Goal: Task Accomplishment & Management: Use online tool/utility

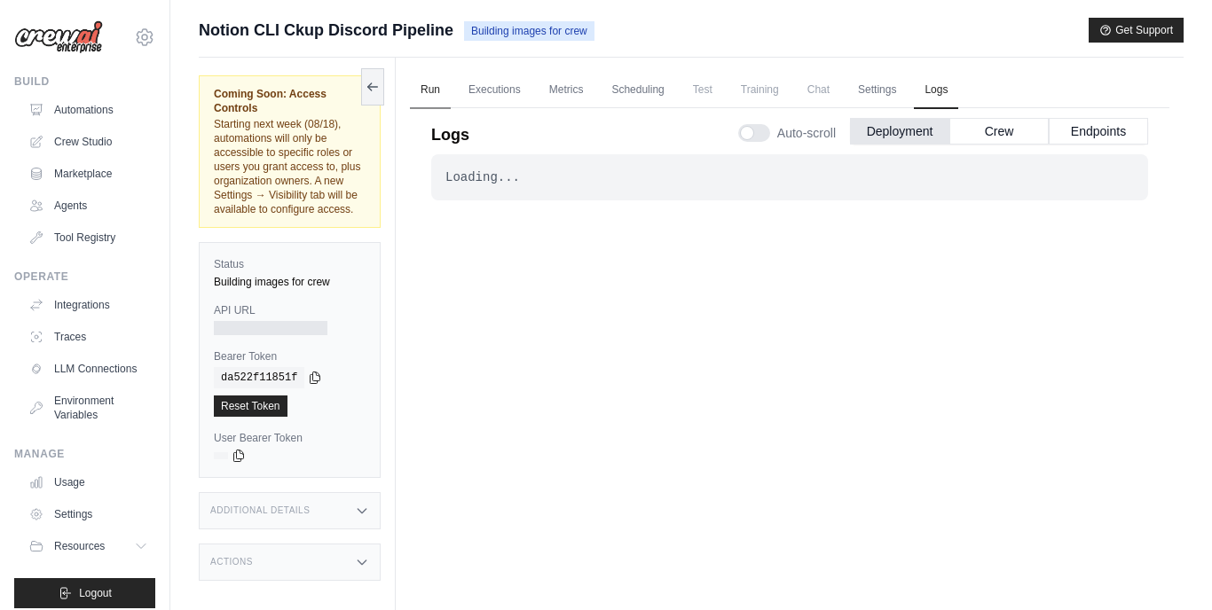
click at [434, 85] on link "Run" at bounding box center [430, 90] width 41 height 37
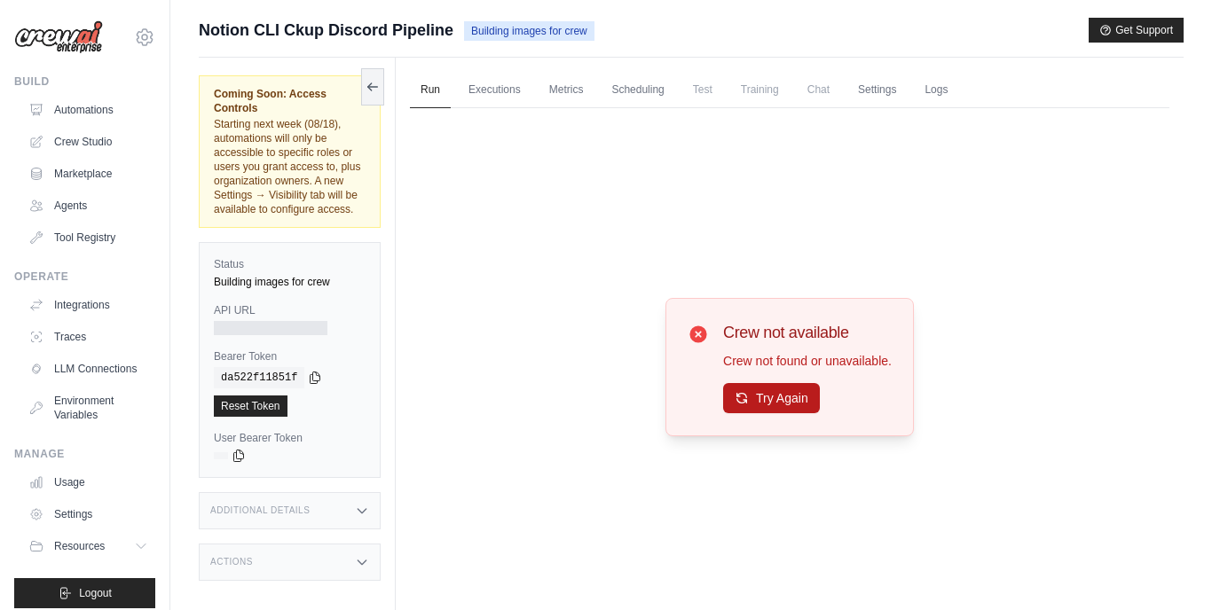
click at [745, 390] on button "Try Again" at bounding box center [771, 398] width 97 height 30
click at [70, 109] on link "Automations" at bounding box center [90, 110] width 134 height 28
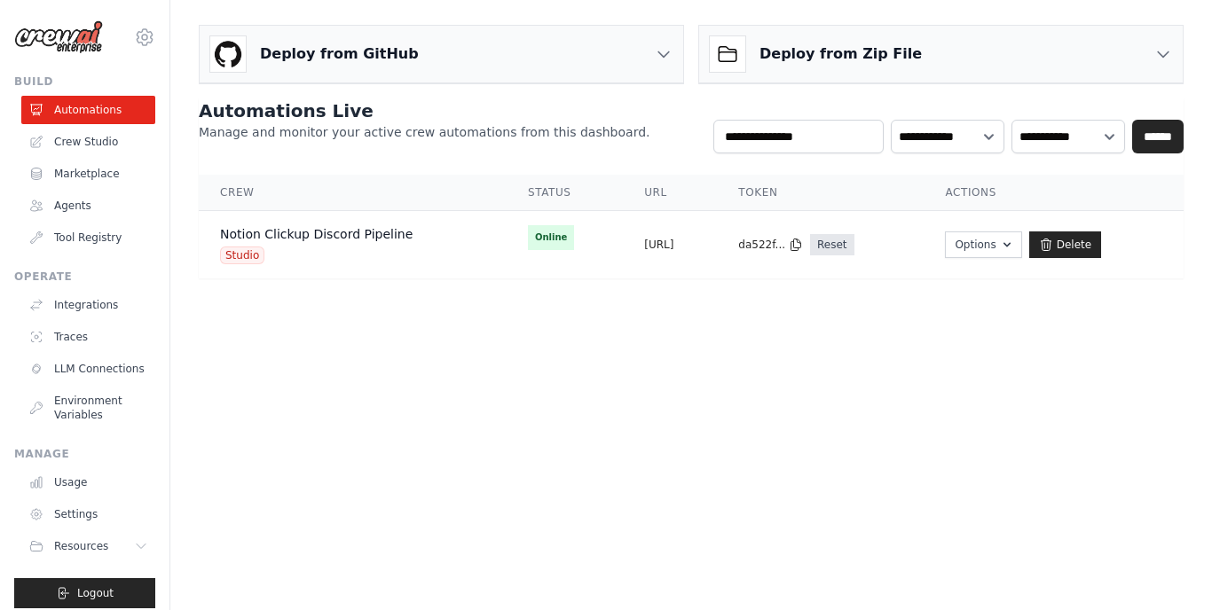
click at [673, 246] on button "[URL]" at bounding box center [658, 245] width 29 height 14
click at [673, 246] on button "https://notion-clickup-discord-pipe" at bounding box center [658, 245] width 29 height 14
click at [317, 234] on link "Notion Clickup Discord Pipeline" at bounding box center [316, 234] width 193 height 14
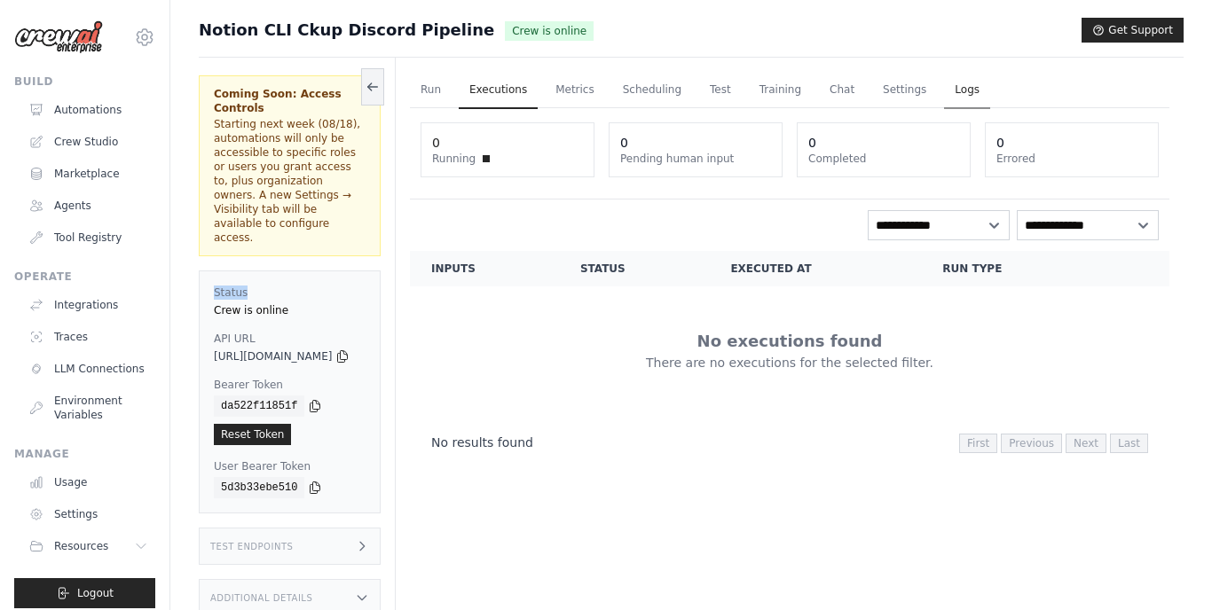
click at [985, 89] on link "Logs" at bounding box center [967, 90] width 46 height 37
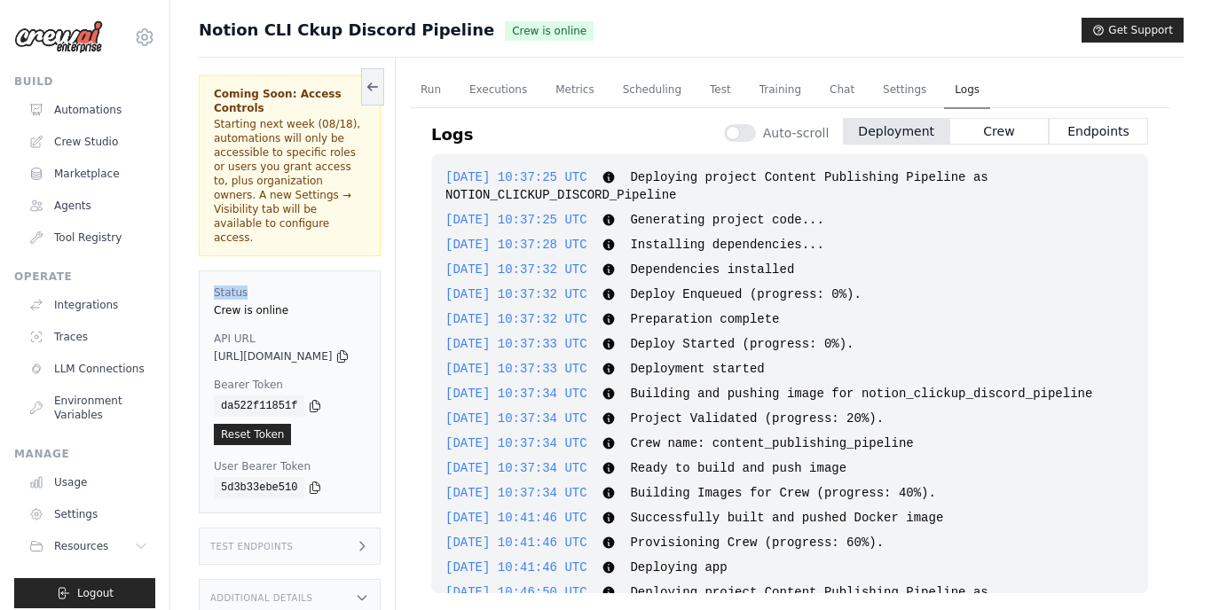
scroll to position [870, 0]
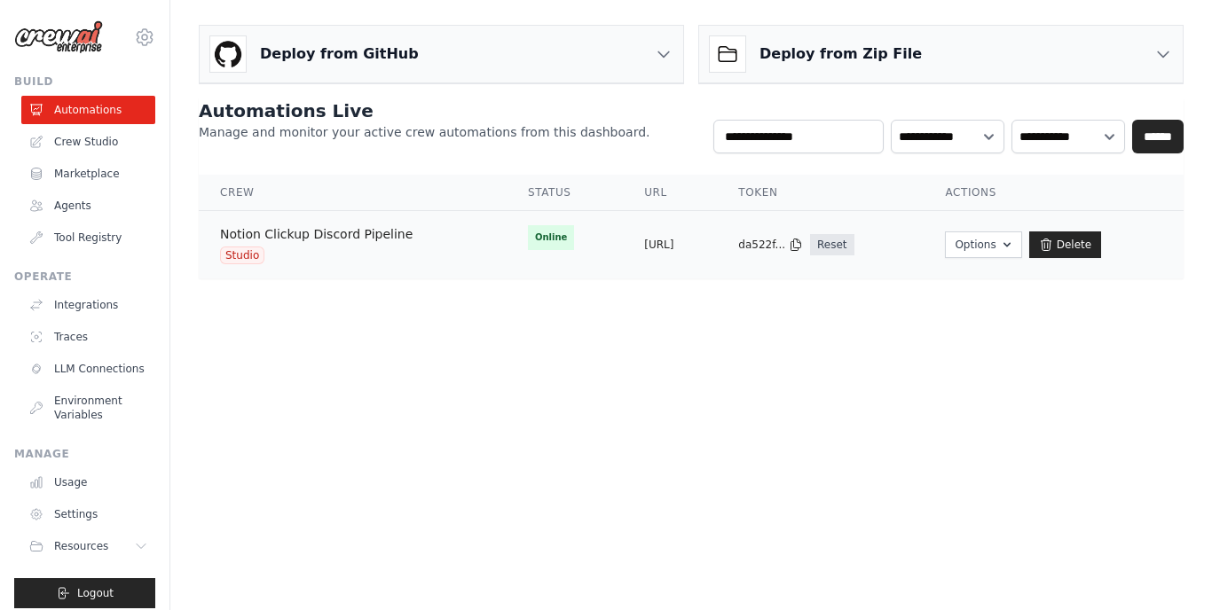
click at [349, 232] on link "Notion Clickup Discord Pipeline" at bounding box center [316, 234] width 193 height 14
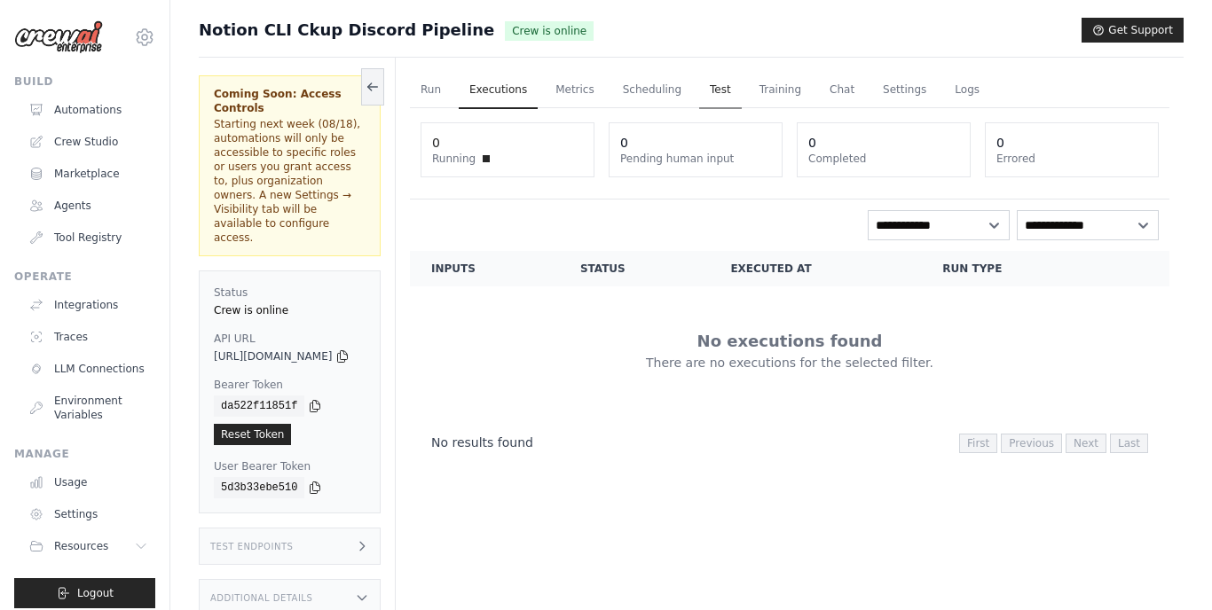
click at [737, 87] on link "Test" at bounding box center [720, 90] width 43 height 37
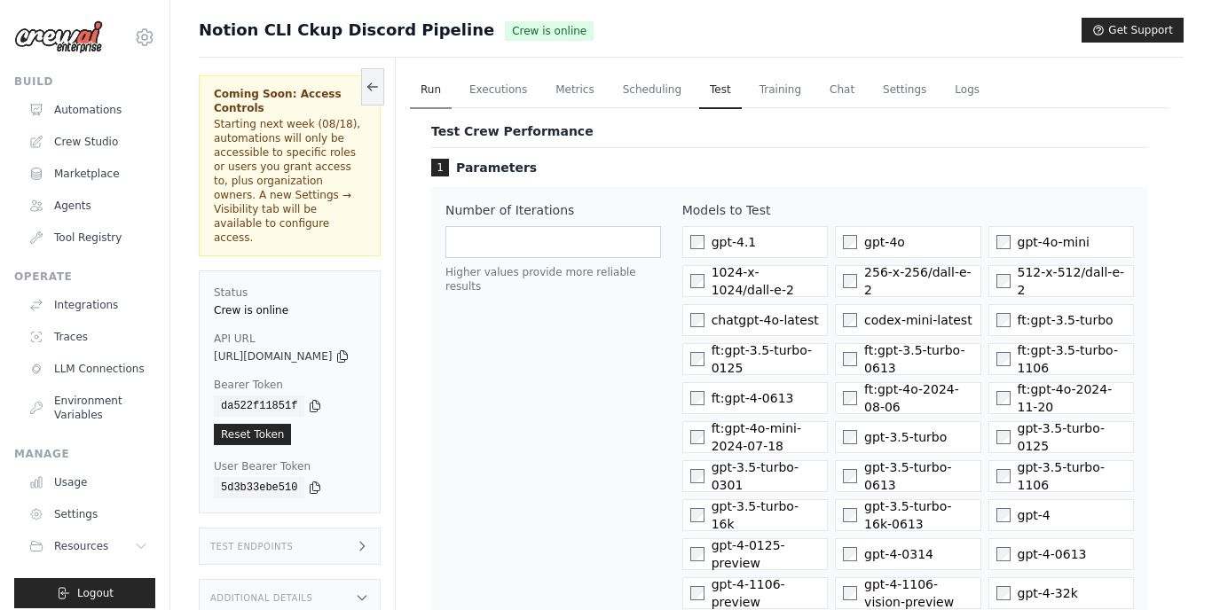
click at [452, 85] on link "Run" at bounding box center [431, 90] width 42 height 37
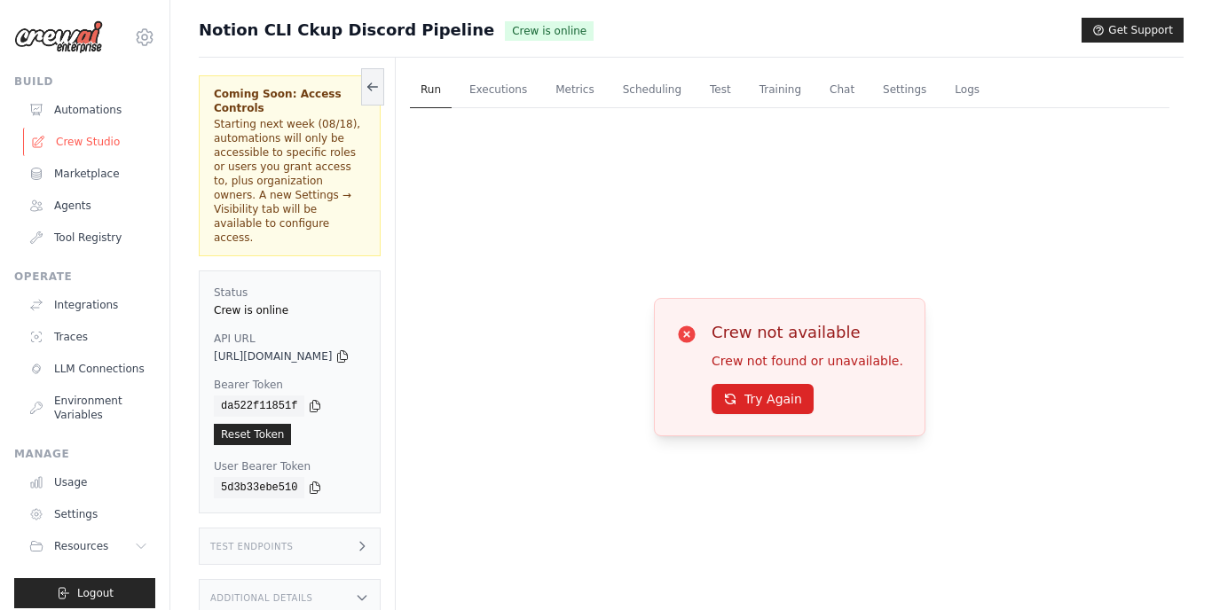
click at [84, 141] on link "Crew Studio" at bounding box center [90, 142] width 134 height 28
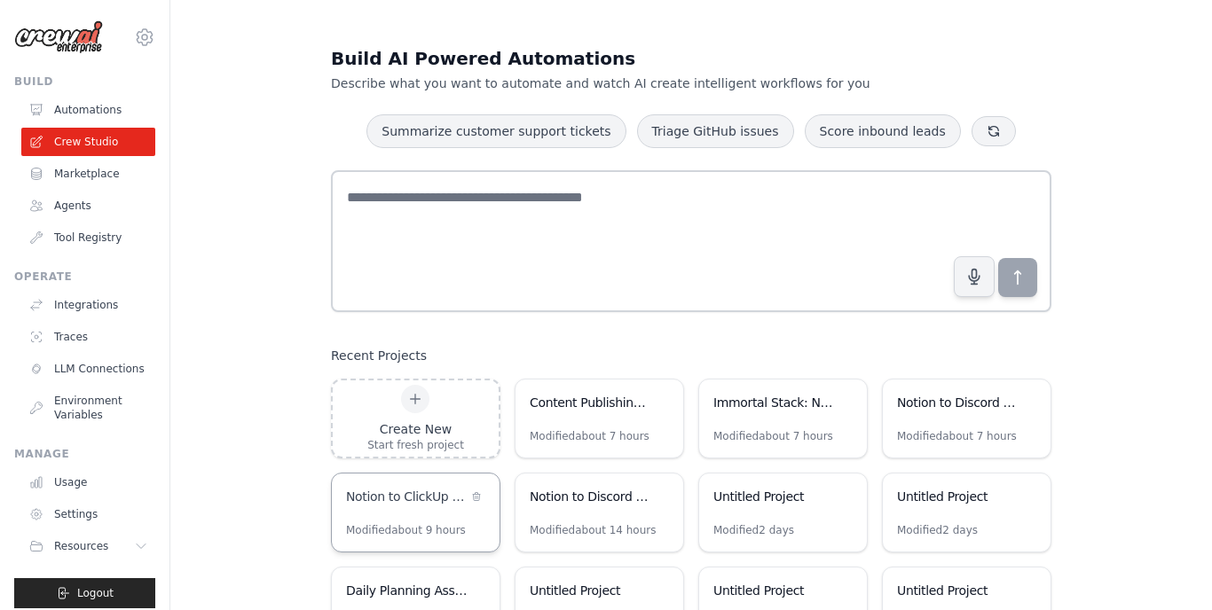
click at [429, 508] on div "Notion to ClickUp Content Integration" at bounding box center [407, 498] width 122 height 21
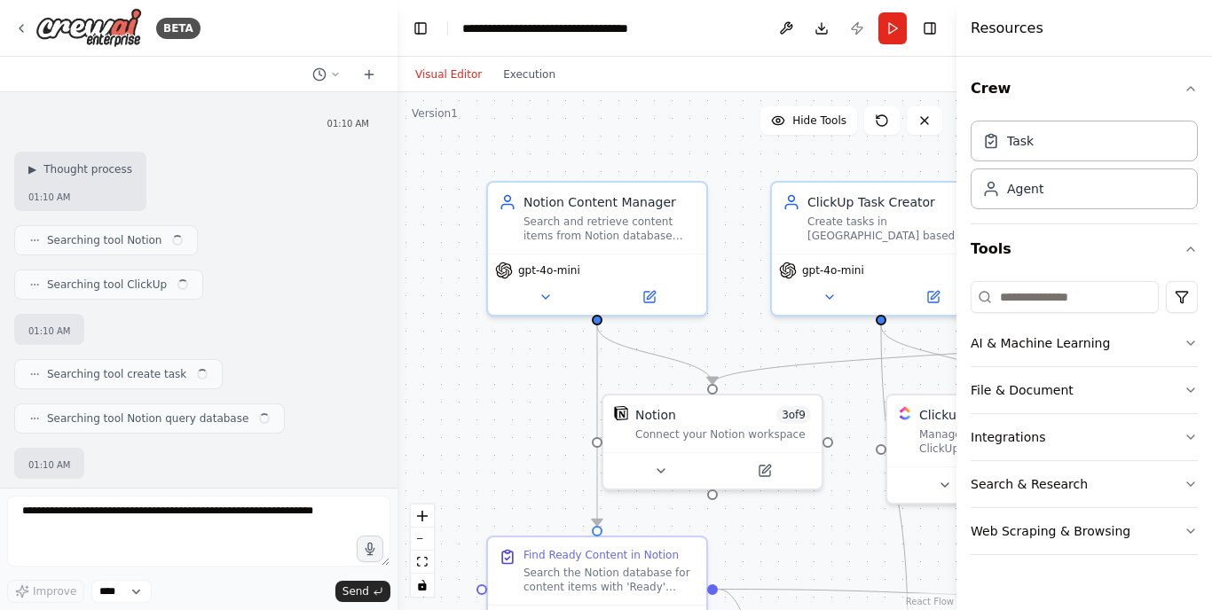
scroll to position [566, 0]
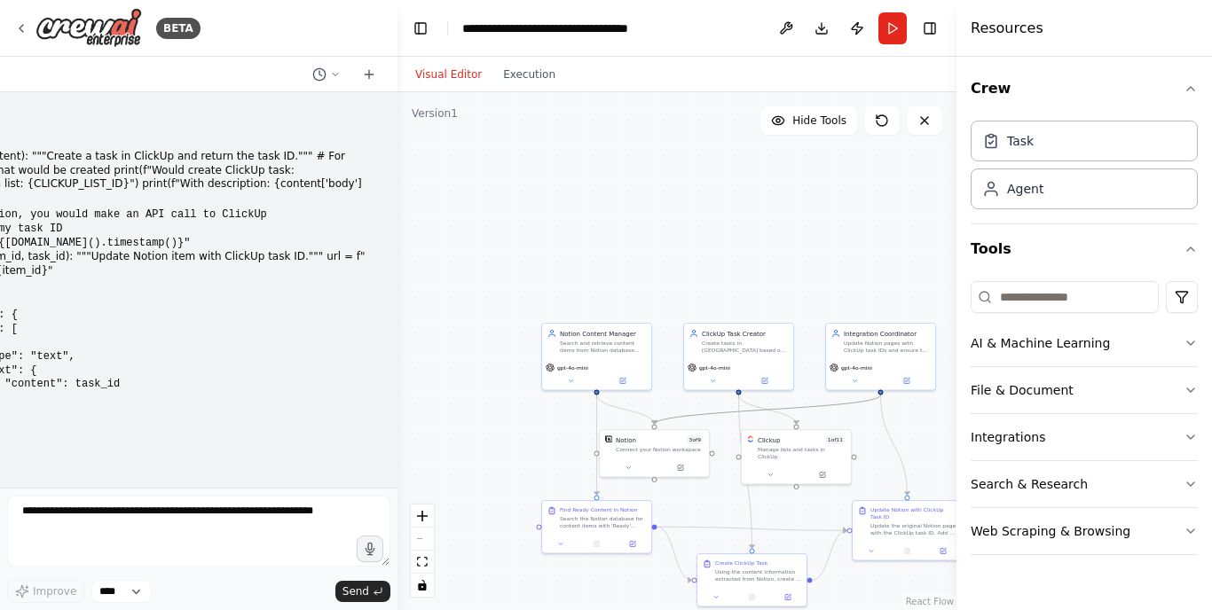
click at [701, 411] on icon "Edge from 58692d47-e519-40e1-8513-21a9f42c38f0 to bd686b76-c329-472d-9202-7b963…" at bounding box center [768, 410] width 226 height 29
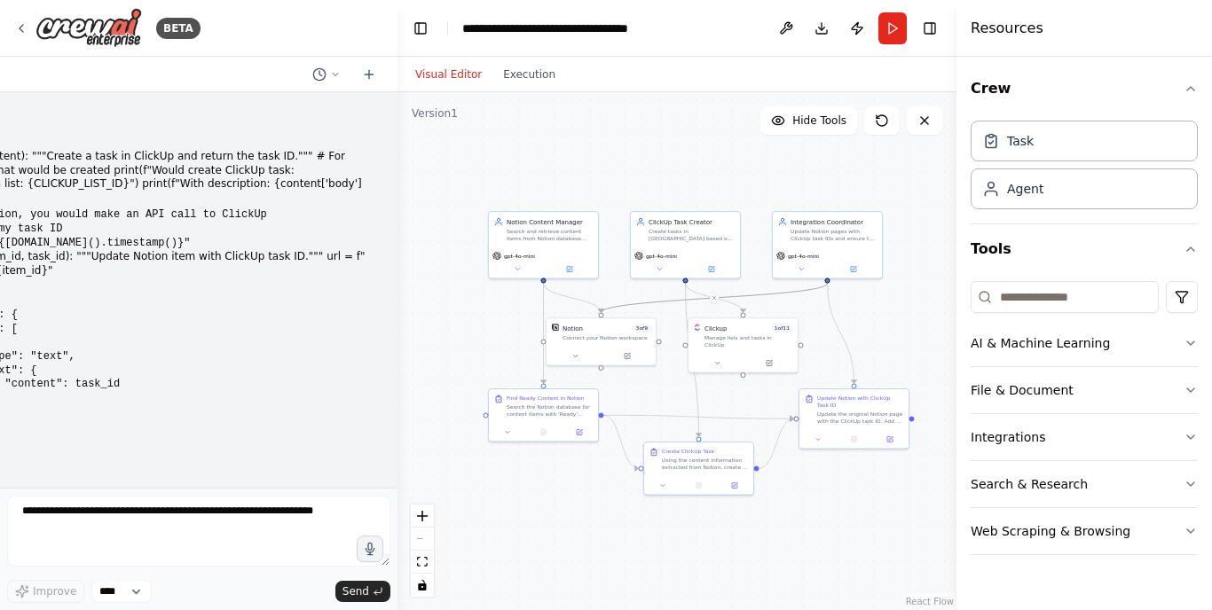
drag, startPoint x: 691, startPoint y: 402, endPoint x: 638, endPoint y: 290, distance: 123.8
click at [638, 290] on div ".deletable-edge-delete-btn { width: 20px; height: 20px; border: 0px solid #ffff…" at bounding box center [677, 351] width 559 height 518
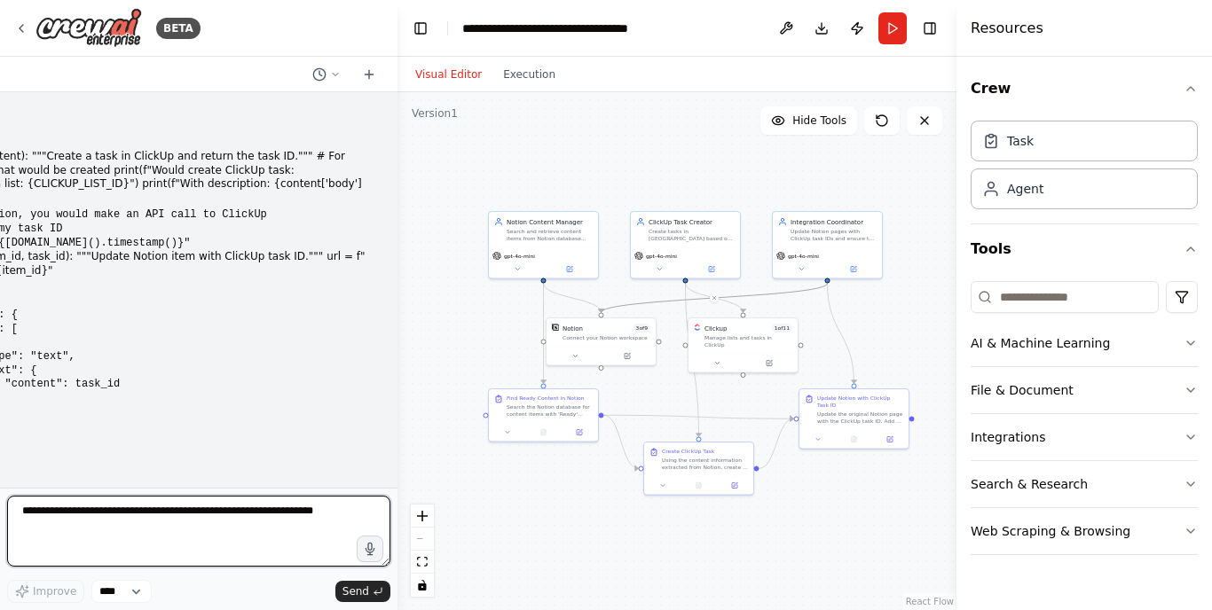
click at [67, 521] on textarea at bounding box center [198, 531] width 383 height 71
type textarea "**********"
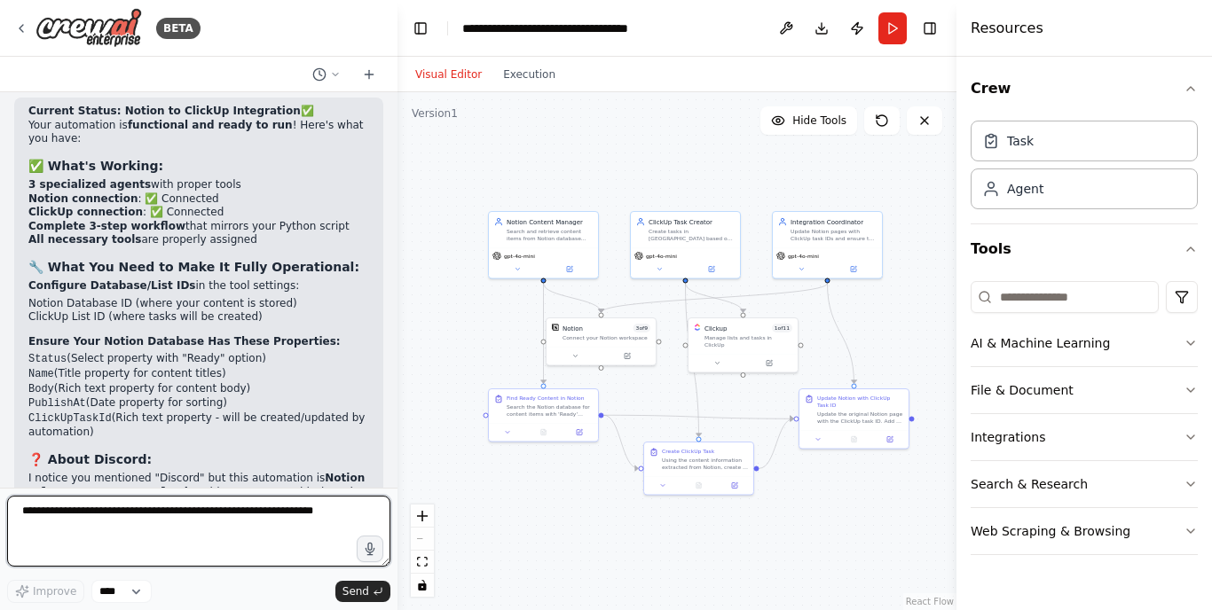
scroll to position [0, 0]
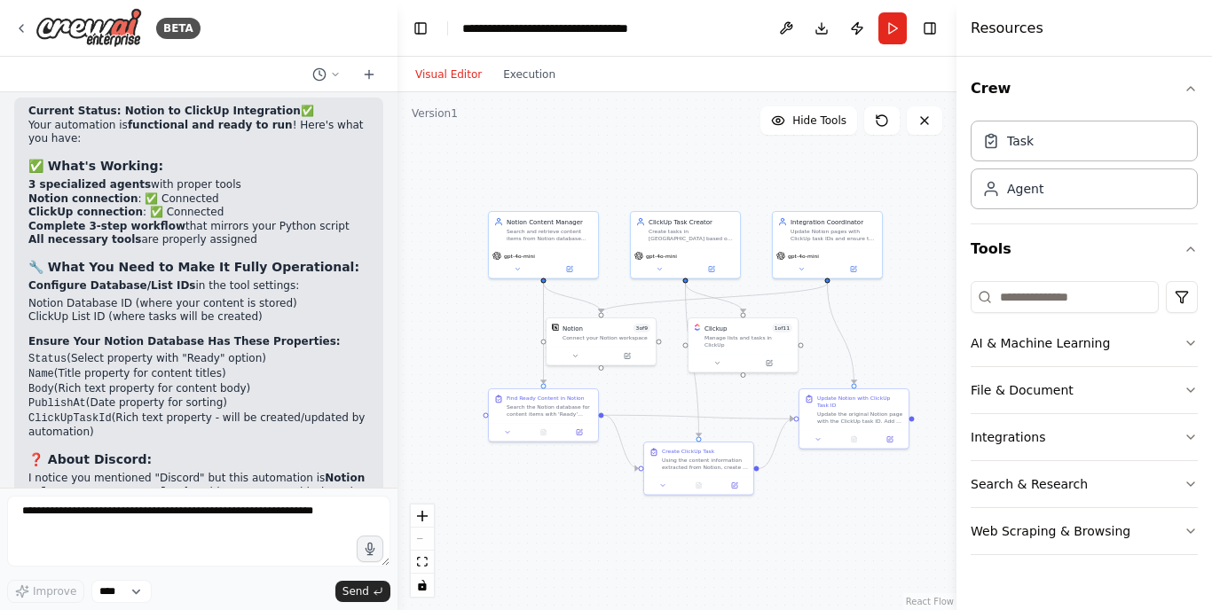
drag, startPoint x: 254, startPoint y: 430, endPoint x: 133, endPoint y: 433, distance: 120.7
copy p "add Discord integration"
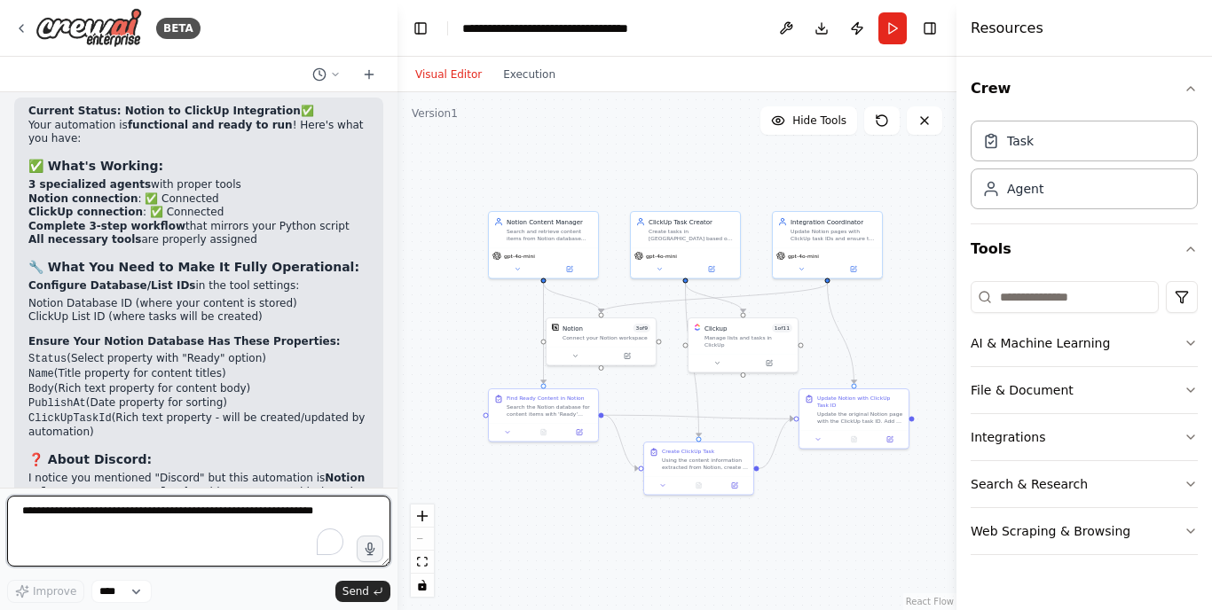
click at [90, 521] on textarea "To enrich screen reader interactions, please activate Accessibility in Grammarl…" at bounding box center [198, 531] width 383 height 71
paste textarea "**********"
type textarea "**********"
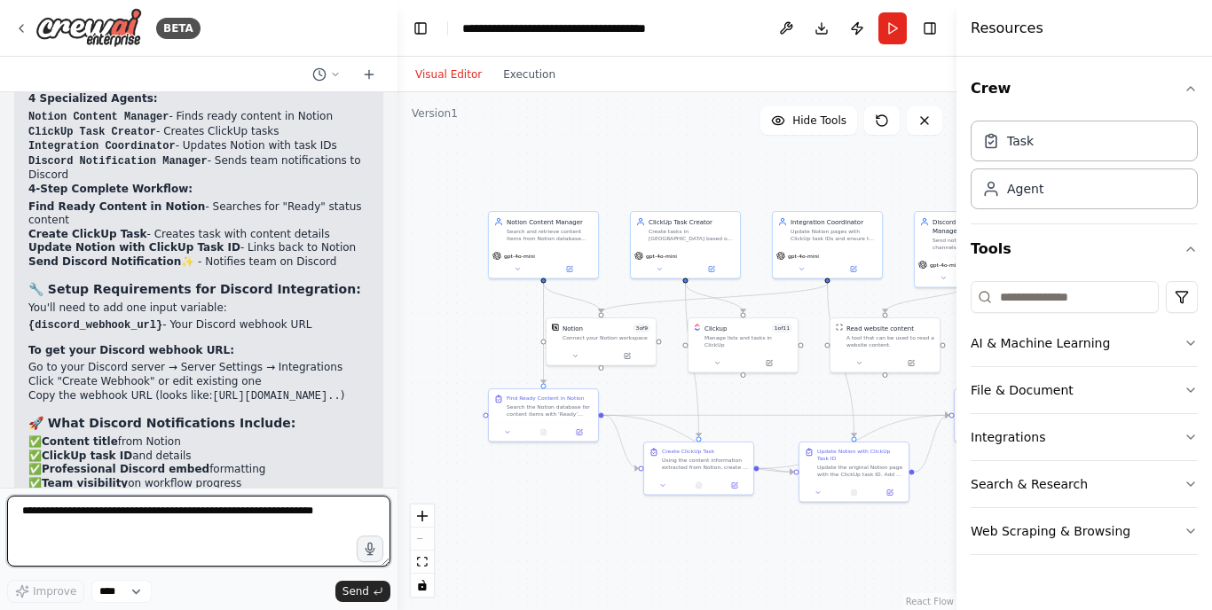
scroll to position [5076, 0]
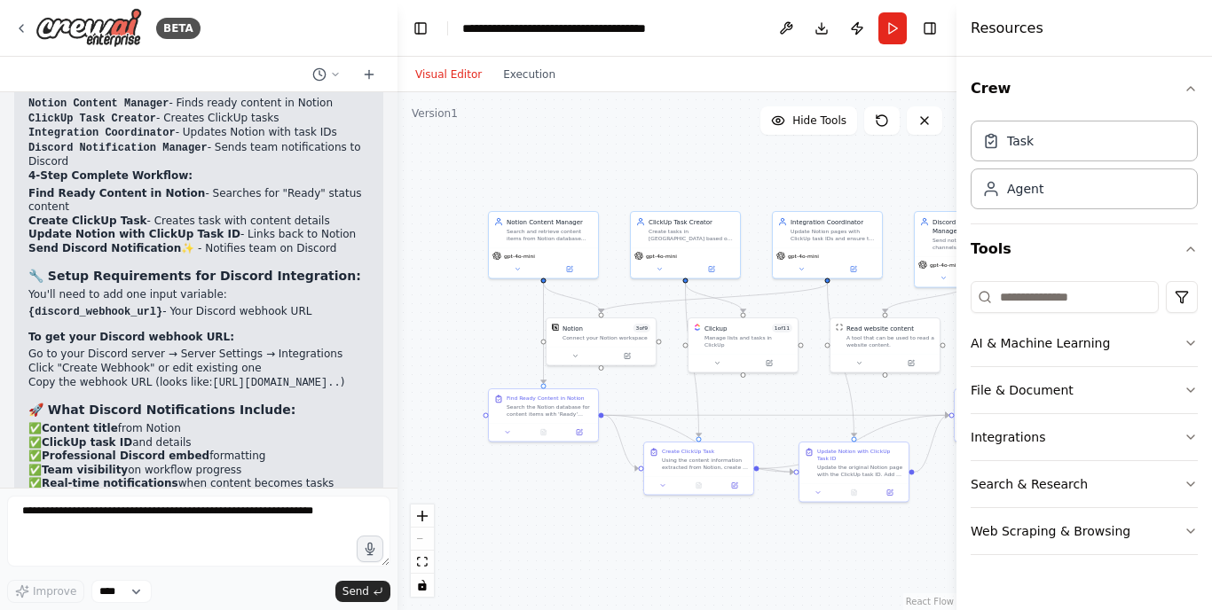
click at [239, 551] on li "🔧 Configure Discord webhook URL" at bounding box center [198, 558] width 341 height 14
click at [167, 275] on div "🎉 Complete 3-Platform Integration Added! ✅ Your Enhanced Automation: Notion → C…" at bounding box center [198, 346] width 341 height 660
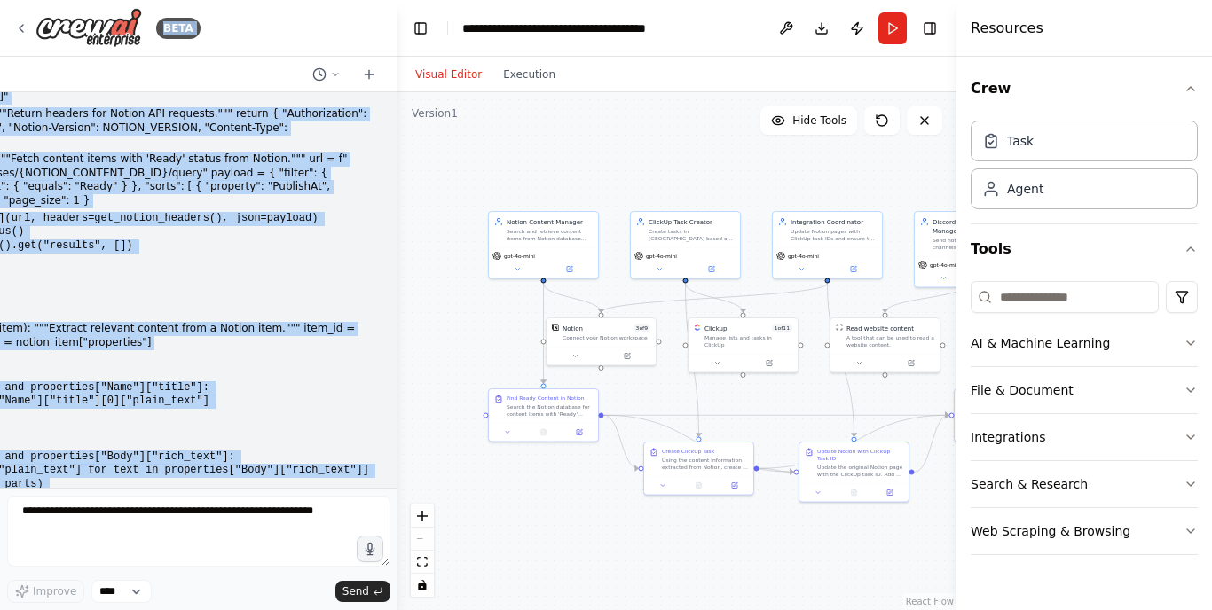
scroll to position [0, 0]
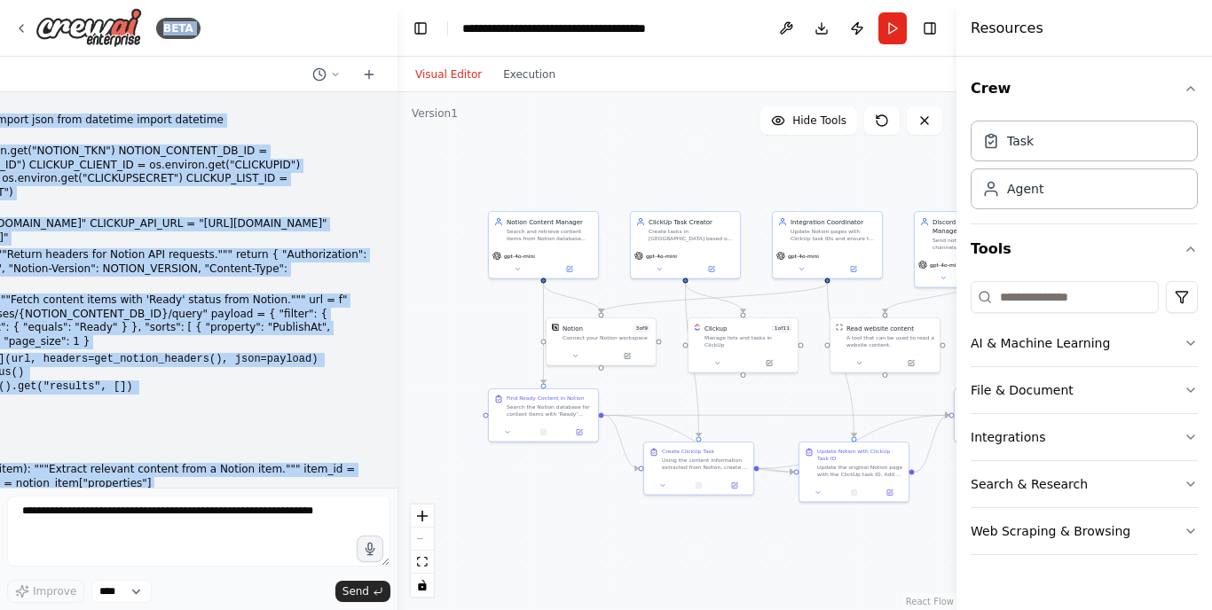
drag, startPoint x: 274, startPoint y: 465, endPoint x: 151, endPoint y: -71, distance: 550.0
click at [151, 0] on html "BETA import os import requests import json from datetime import datetime Get en…" at bounding box center [606, 305] width 1212 height 610
copy div "BETA import os import requests import json from datetime import datetime Get en…"
click at [857, 28] on button "Publish" at bounding box center [857, 28] width 28 height 32
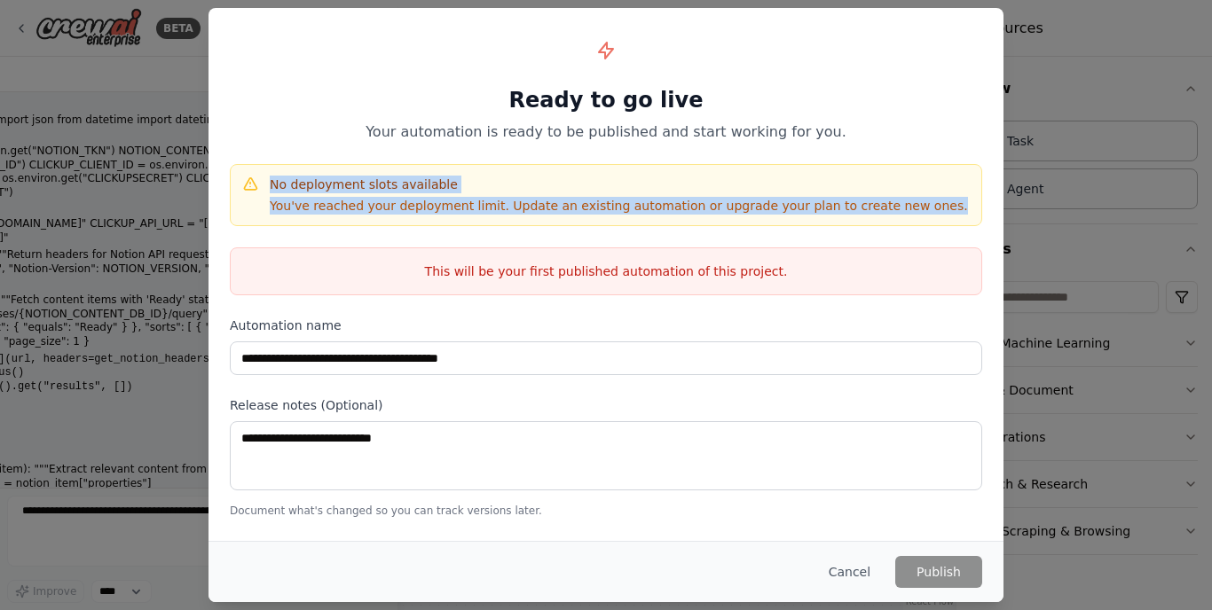
drag, startPoint x: 909, startPoint y: 212, endPoint x: 657, endPoint y: 160, distance: 257.4
click at [657, 160] on div "**********" at bounding box center [606, 274] width 795 height 532
copy div "No deployment slots available You've reached your deployment limit. Update an e…"
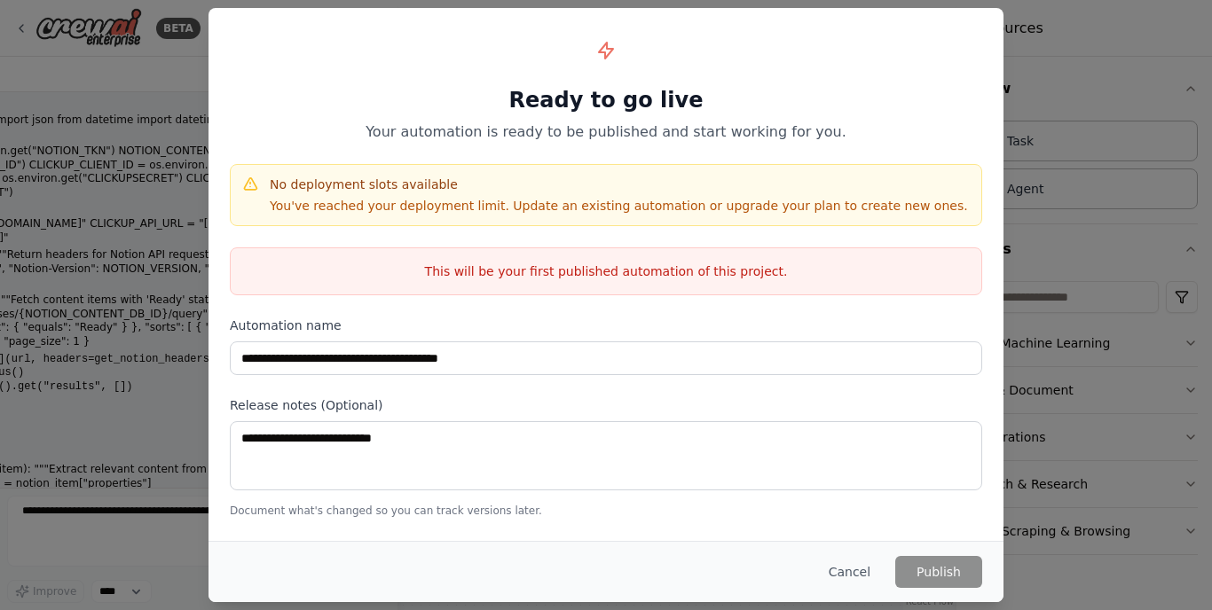
click at [1130, 72] on div "**********" at bounding box center [606, 305] width 1212 height 610
click at [863, 574] on button "Cancel" at bounding box center [850, 572] width 70 height 32
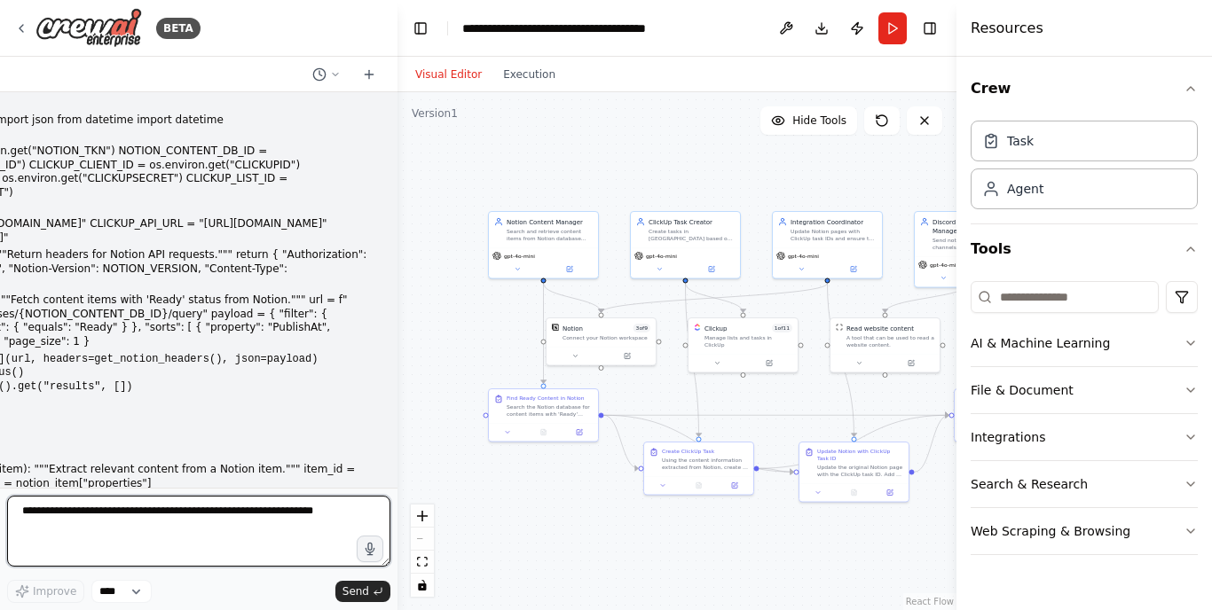
click at [105, 525] on textarea "To enrich screen reader interactions, please activate Accessibility in Grammarl…" at bounding box center [198, 531] width 383 height 71
paste textarea "**********"
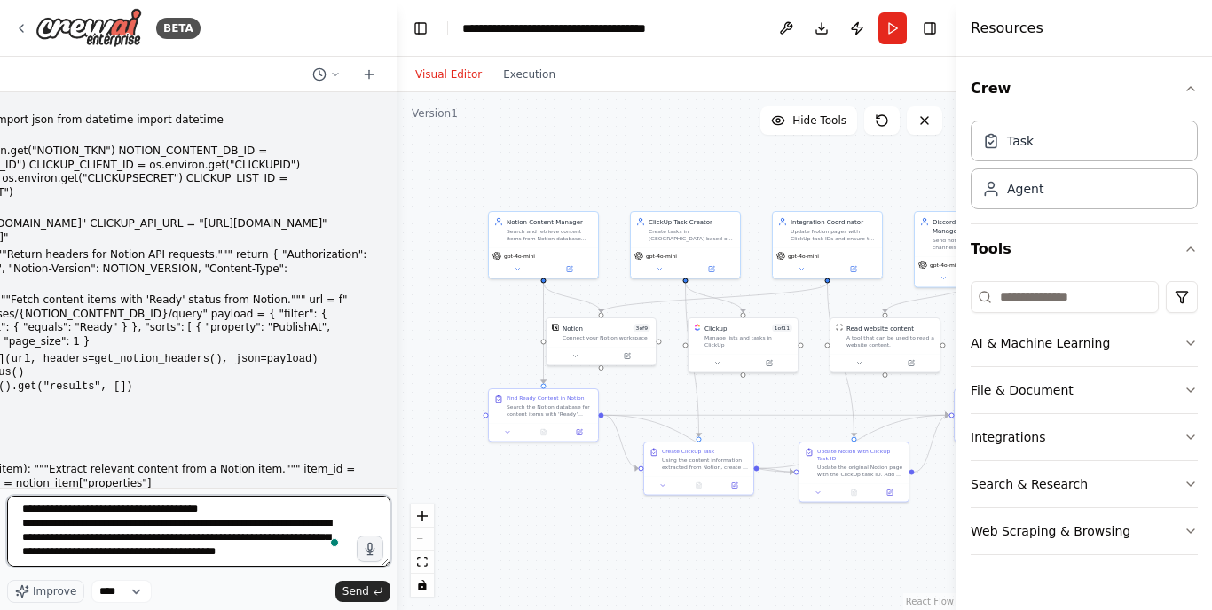
scroll to position [8, 0]
type textarea "**********"
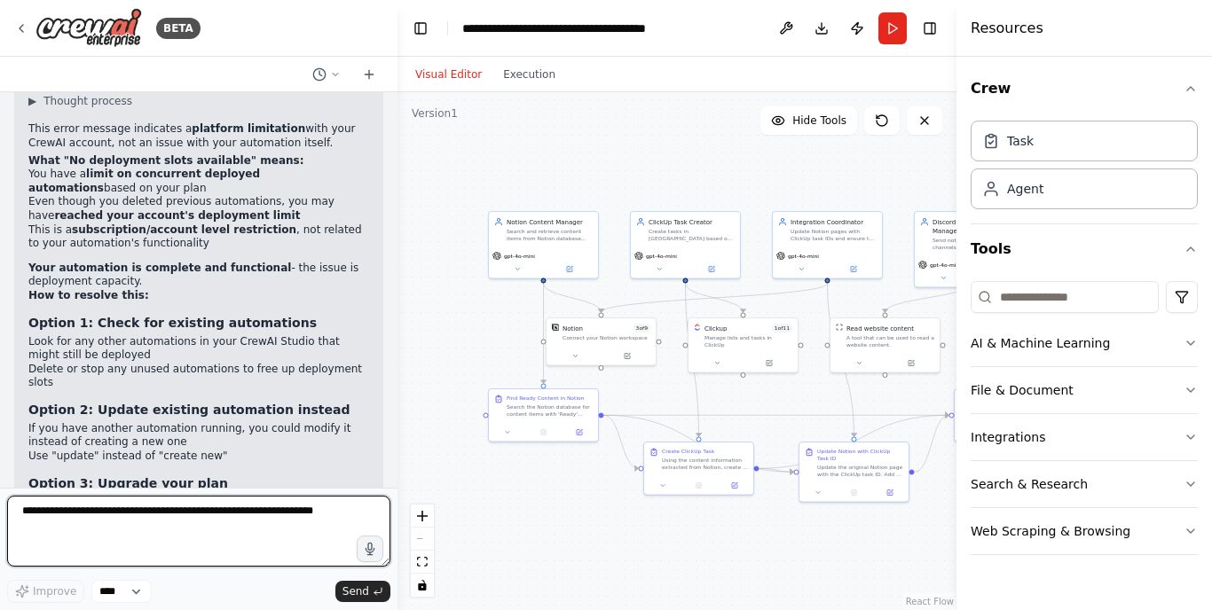
scroll to position [0, 0]
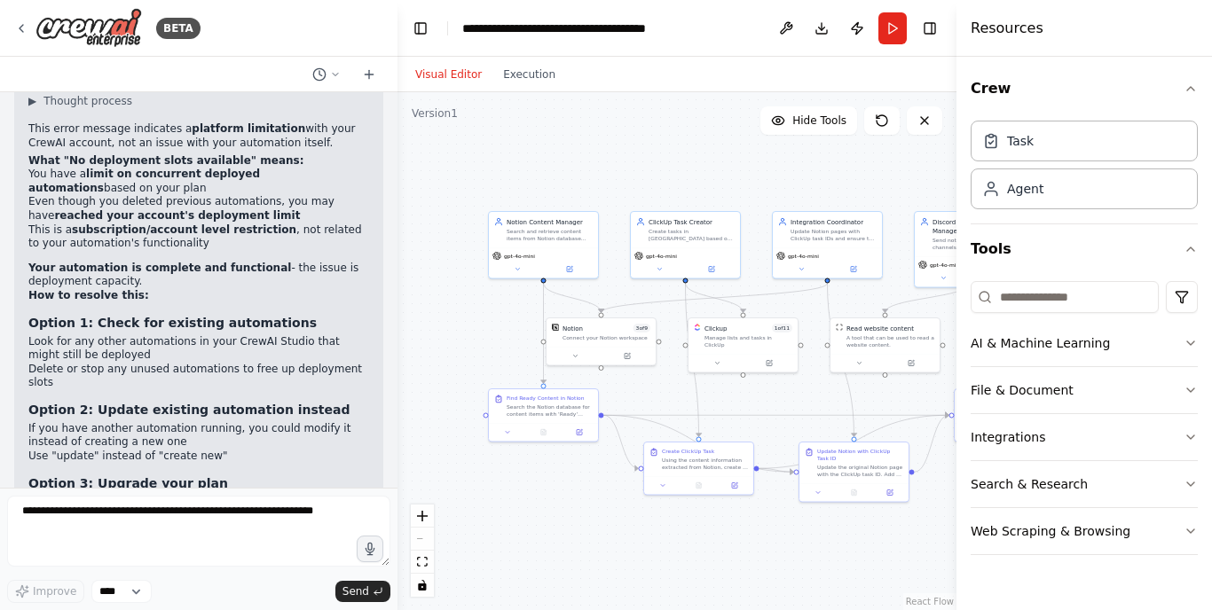
drag, startPoint x: 332, startPoint y: 338, endPoint x: 37, endPoint y: 290, distance: 298.5
click at [37, 290] on div "▶ Thought process This error message indicates a platform limitation with your …" at bounding box center [198, 407] width 341 height 627
copy div "ption 4: Contact CrewAI Support If you believe this is an error (since you only…"
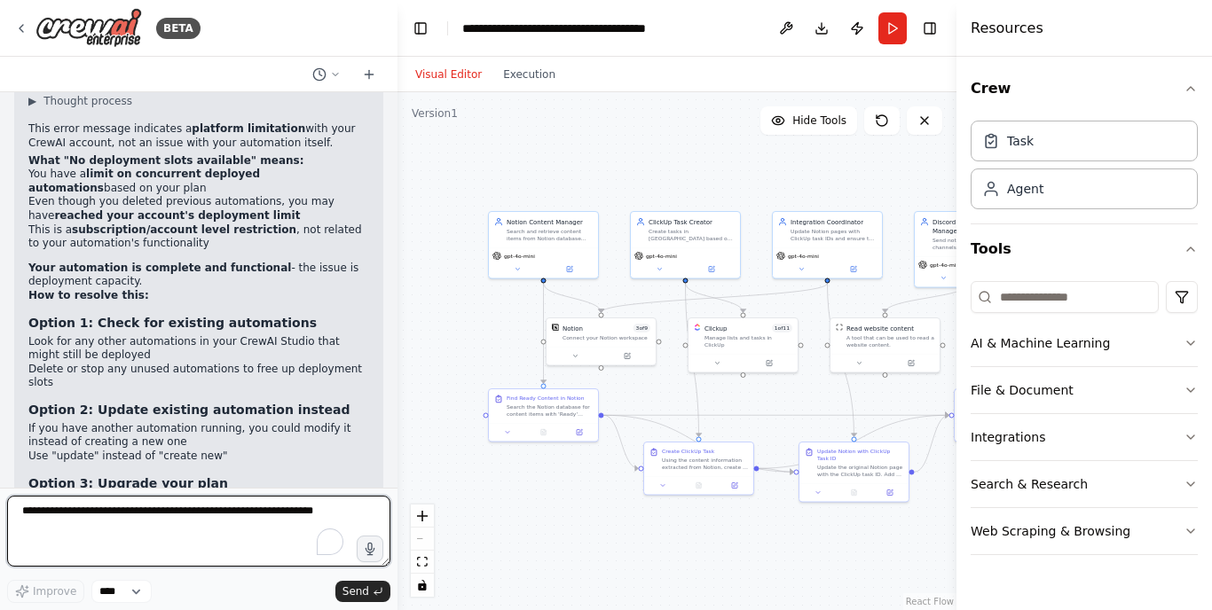
click at [93, 520] on textarea "To enrich screen reader interactions, please activate Accessibility in Grammarl…" at bounding box center [198, 531] width 383 height 71
paste textarea "**********"
type textarea "**********"
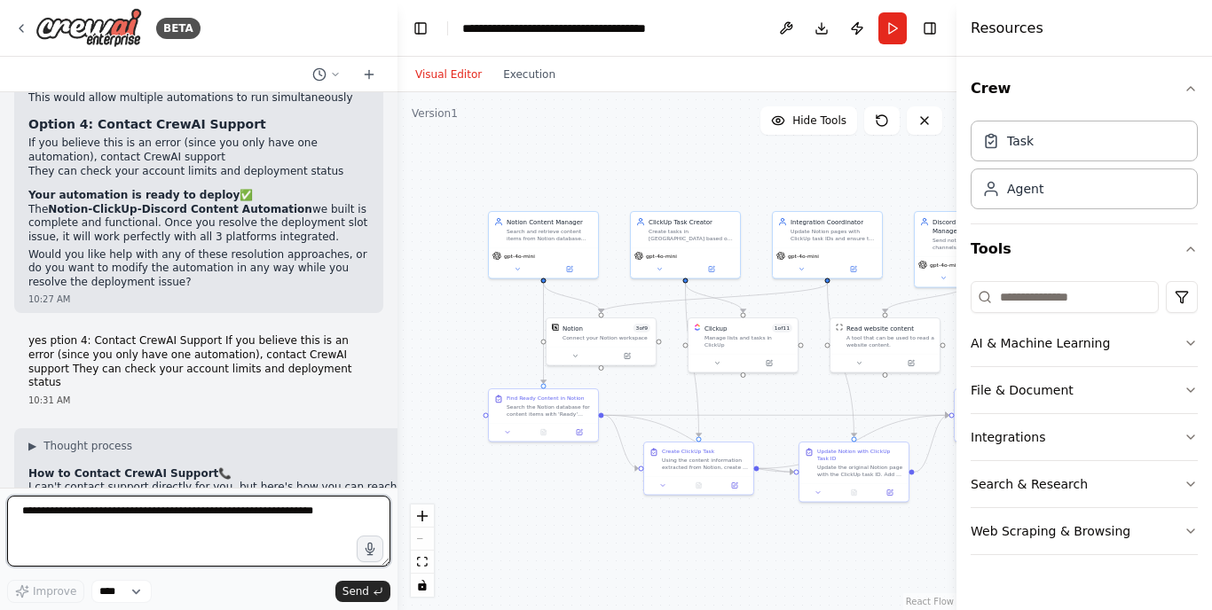
scroll to position [6231, 0]
